Goal: Information Seeking & Learning: Check status

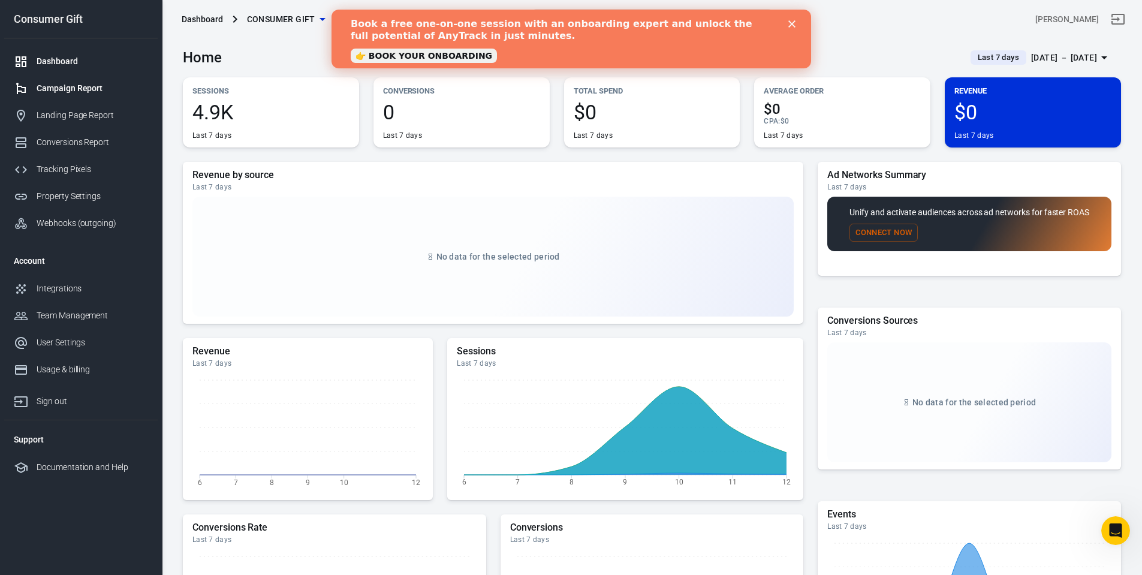
click at [73, 83] on div "Campaign Report" at bounding box center [92, 88] width 111 height 13
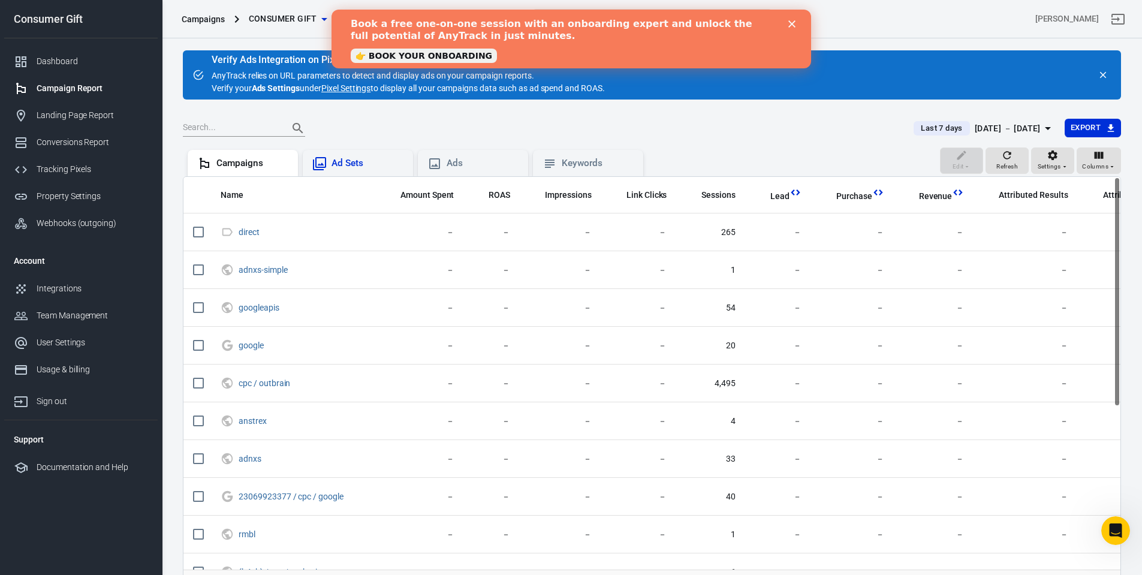
click at [363, 174] on div "Ad Sets" at bounding box center [358, 163] width 110 height 26
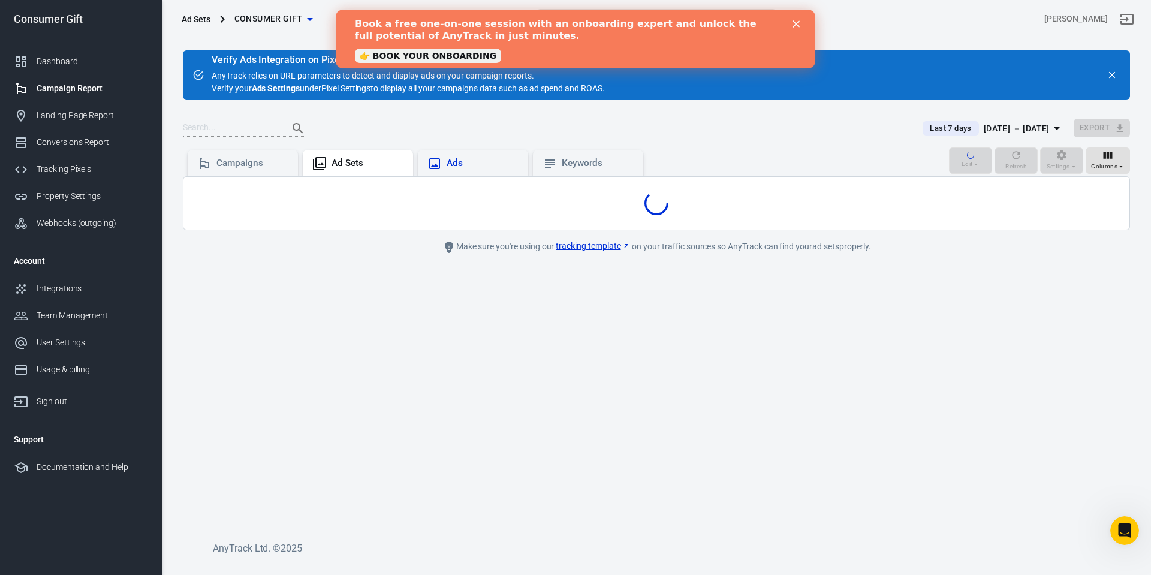
click at [464, 165] on div "Ads" at bounding box center [482, 163] width 72 height 13
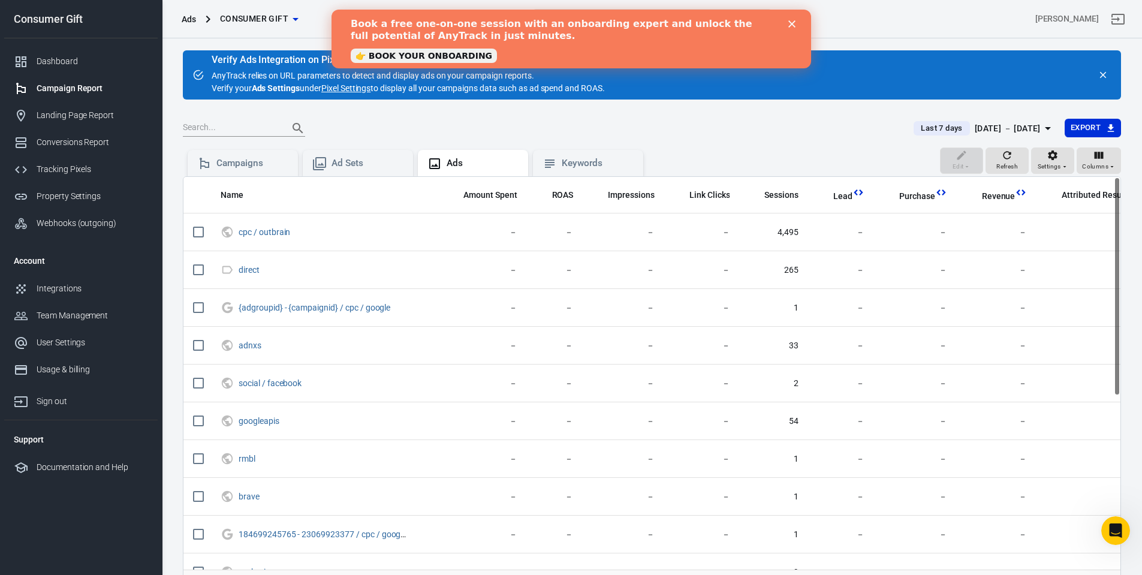
click at [576, 149] on div "Campaigns Ad Sets Ads Keywords" at bounding box center [415, 161] width 465 height 29
click at [581, 165] on div "Keywords" at bounding box center [598, 163] width 72 height 13
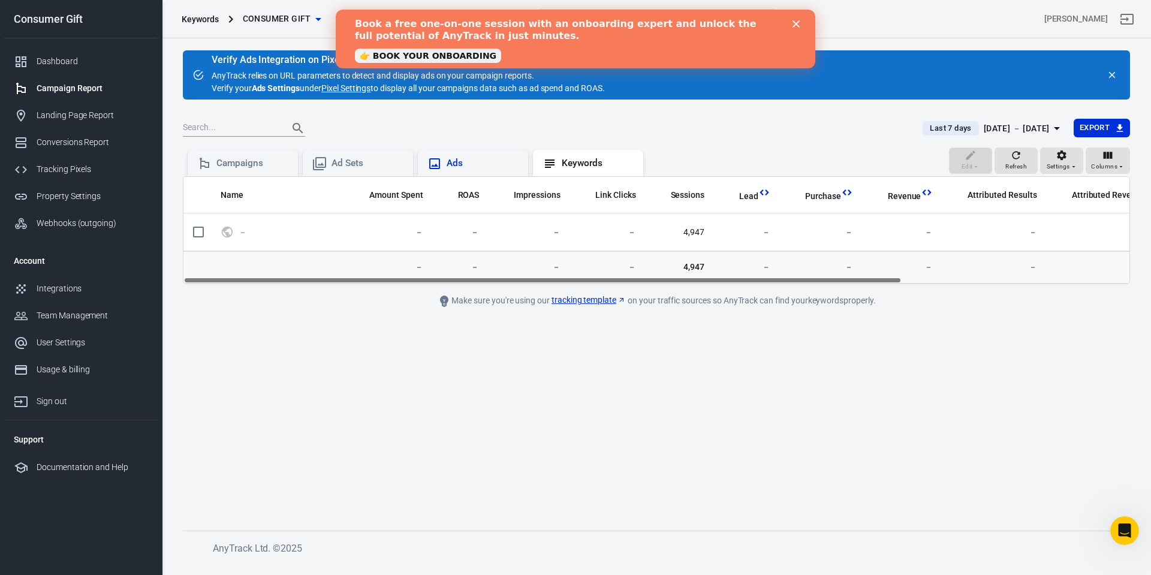
click at [458, 168] on div "Ads" at bounding box center [482, 163] width 72 height 13
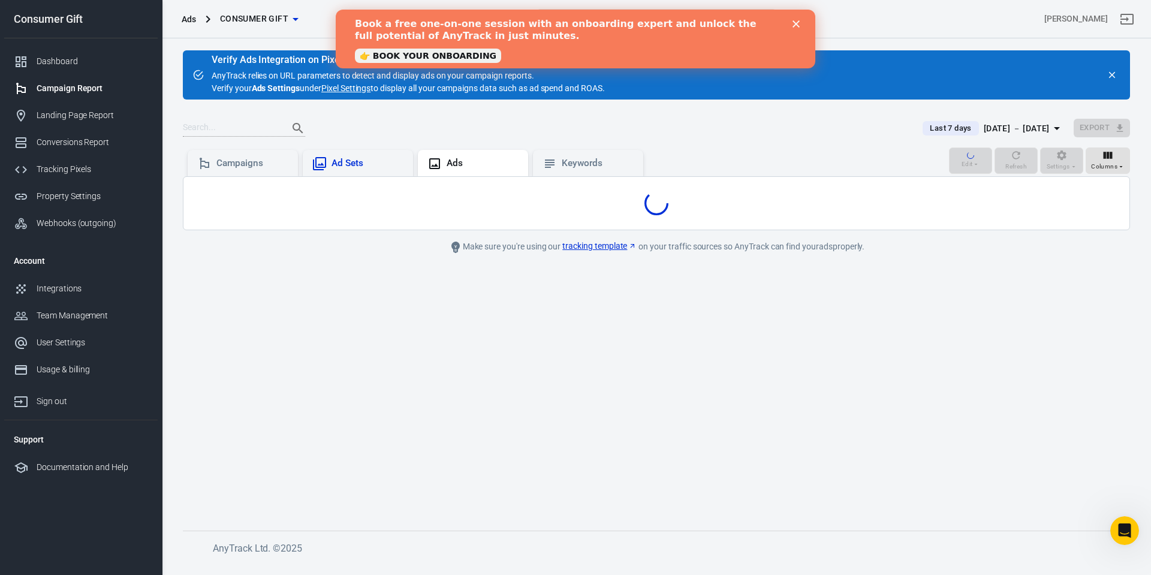
click at [356, 170] on div "Ad Sets" at bounding box center [367, 163] width 72 height 13
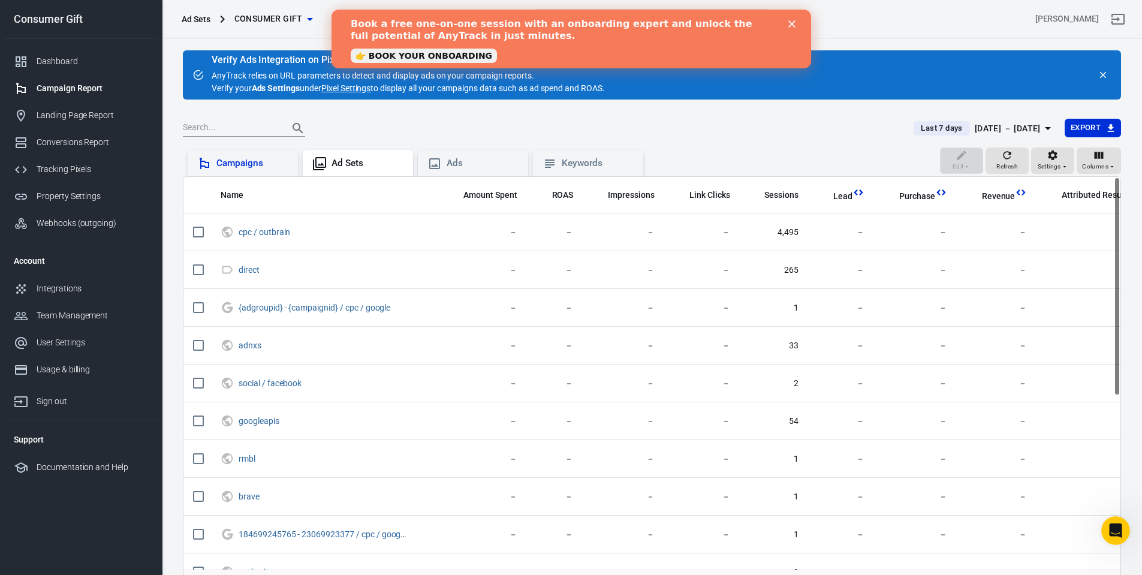
click at [253, 170] on div "Campaigns" at bounding box center [252, 163] width 72 height 13
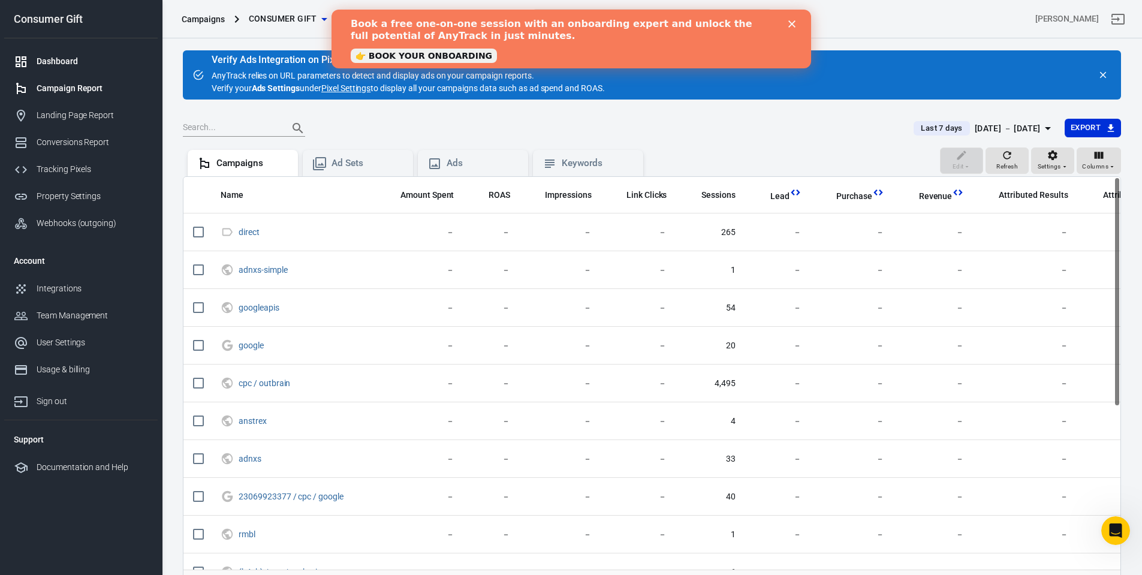
click at [49, 63] on div "Dashboard" at bounding box center [92, 61] width 111 height 13
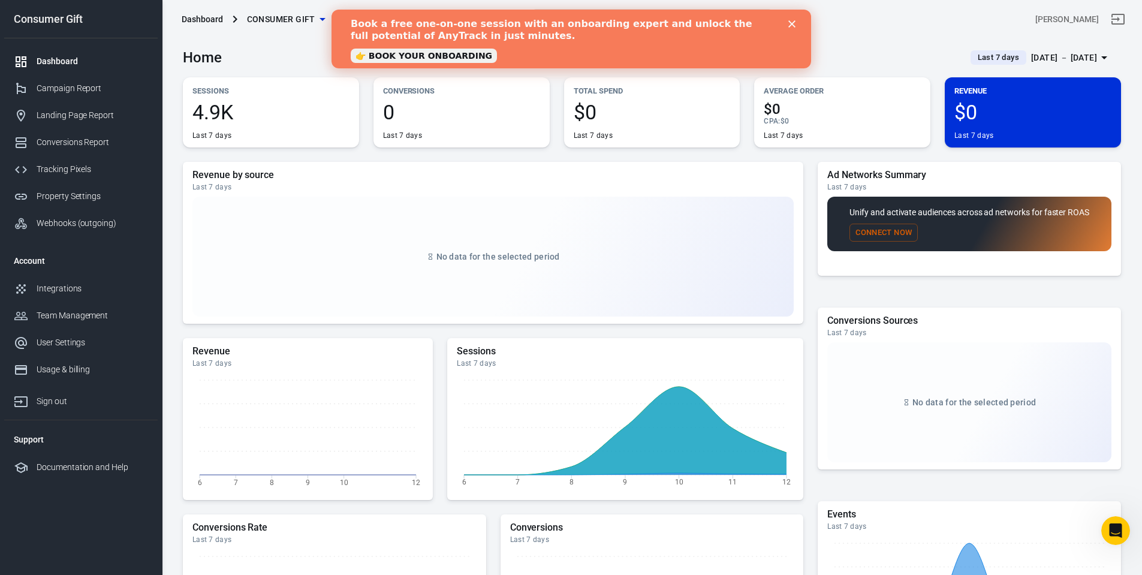
click at [1039, 58] on div "[DATE] － [DATE]" at bounding box center [1064, 57] width 66 height 15
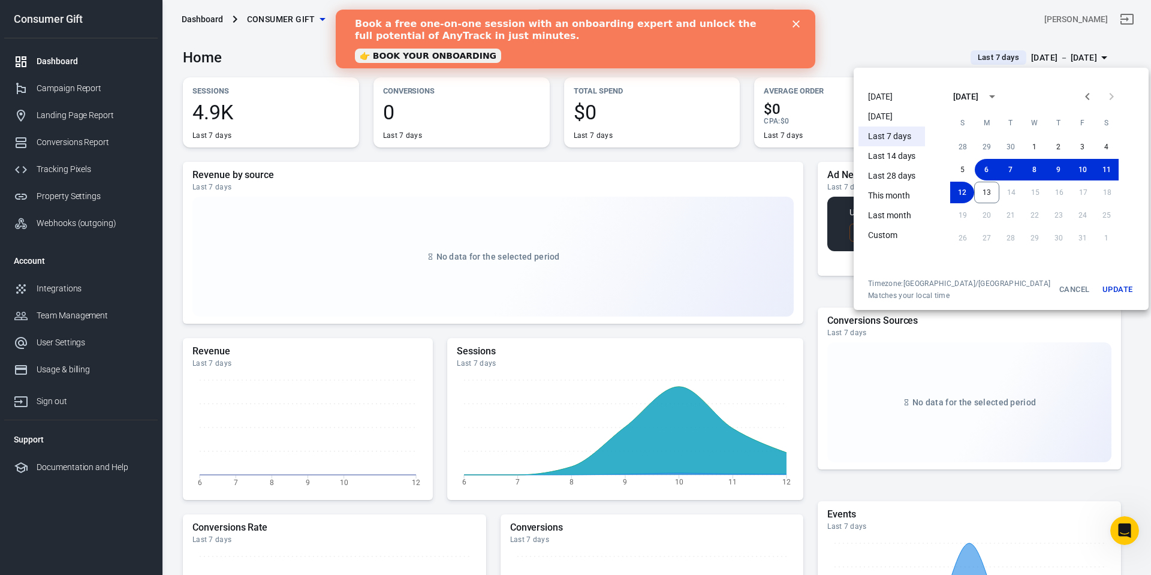
click at [1039, 58] on div at bounding box center [575, 287] width 1151 height 575
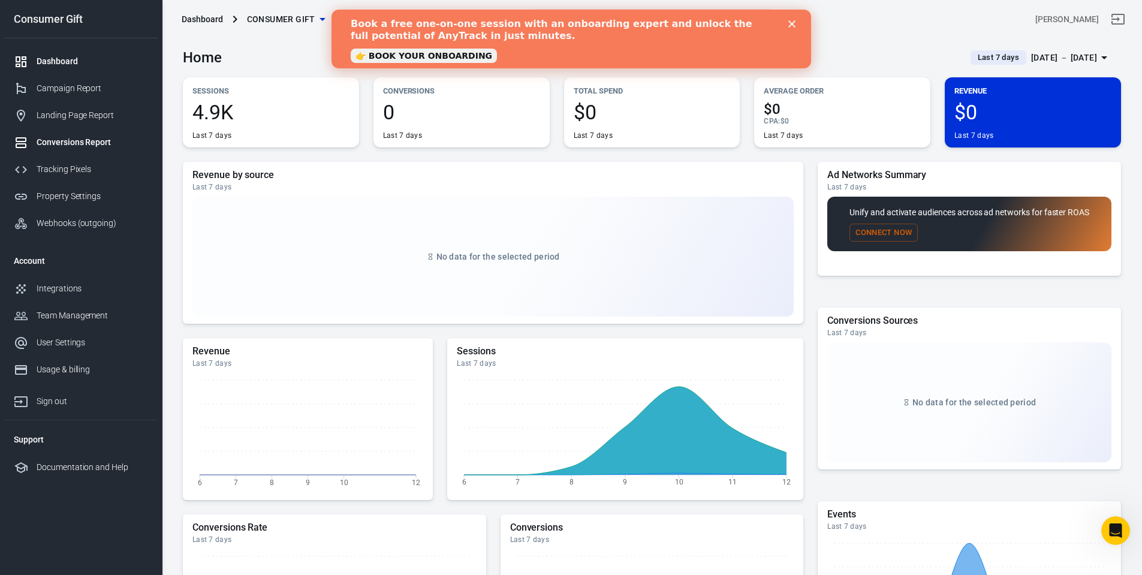
click at [62, 143] on div "Conversions Report" at bounding box center [92, 142] width 111 height 13
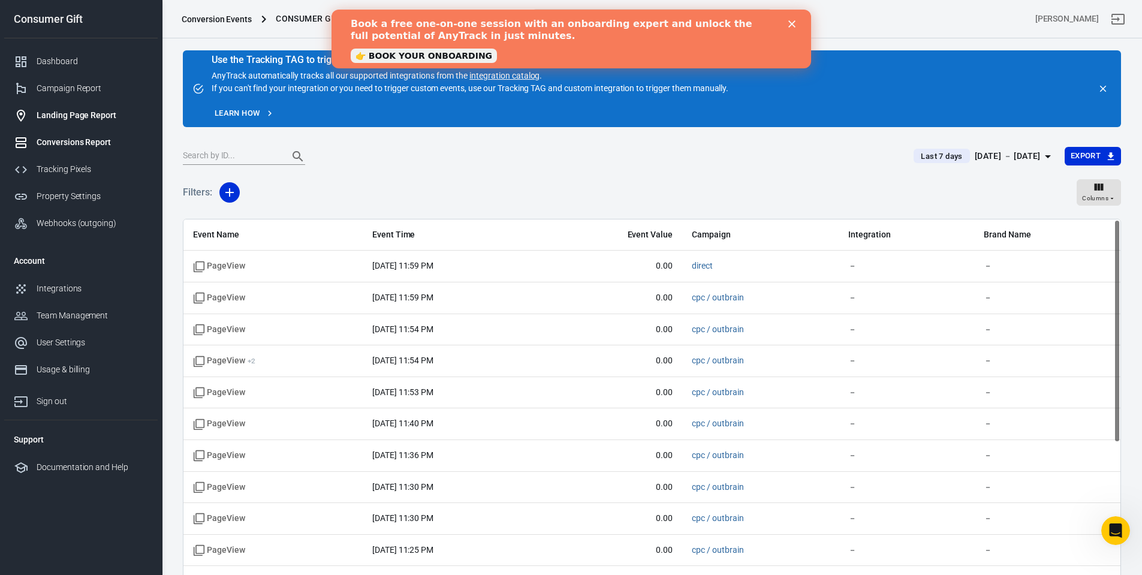
click at [65, 116] on div "Landing Page Report" at bounding box center [92, 115] width 111 height 13
